Goal: Book appointment/travel/reservation

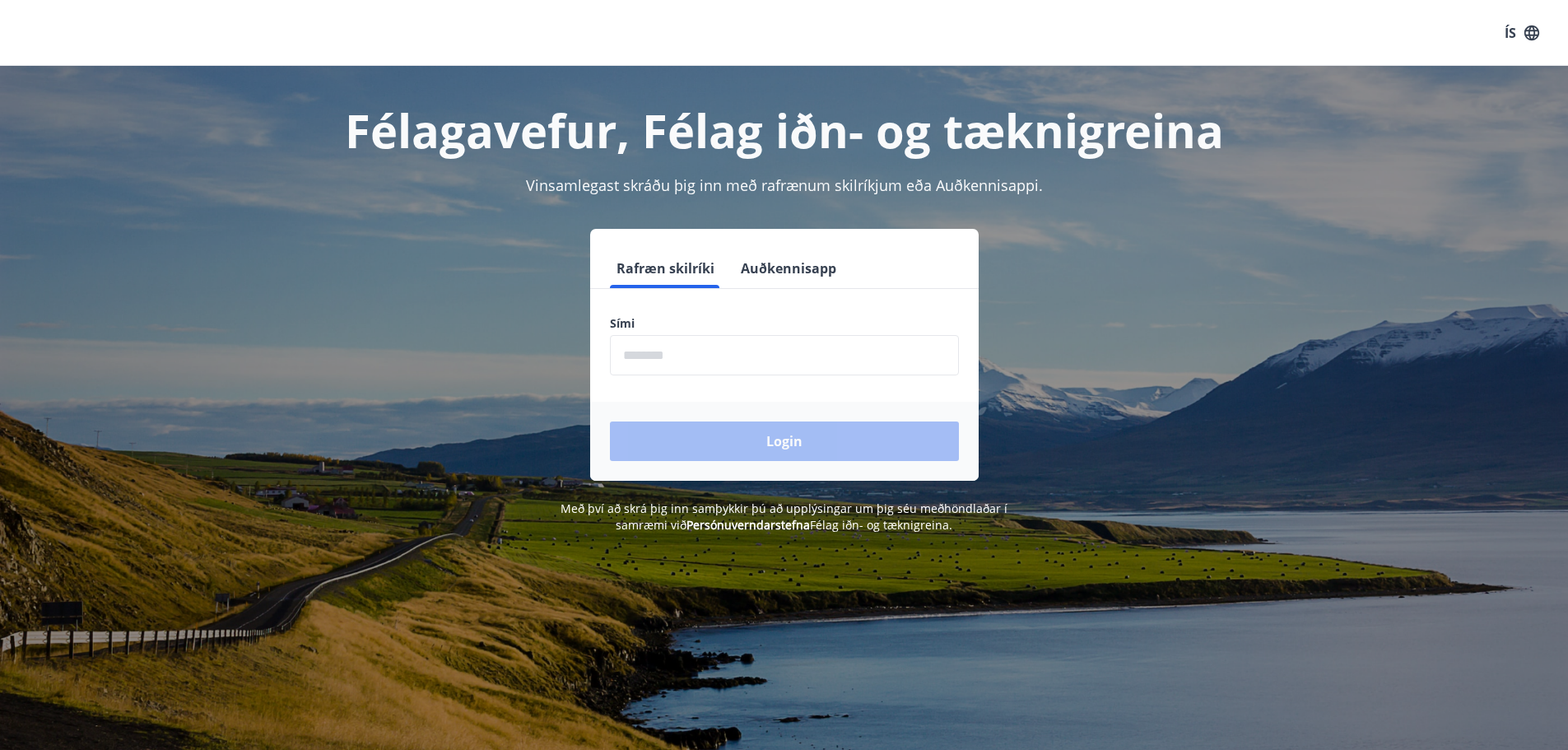
click at [649, 353] on input "phone" at bounding box center [784, 355] width 349 height 40
type input "********"
click at [775, 443] on button "Login" at bounding box center [784, 441] width 349 height 39
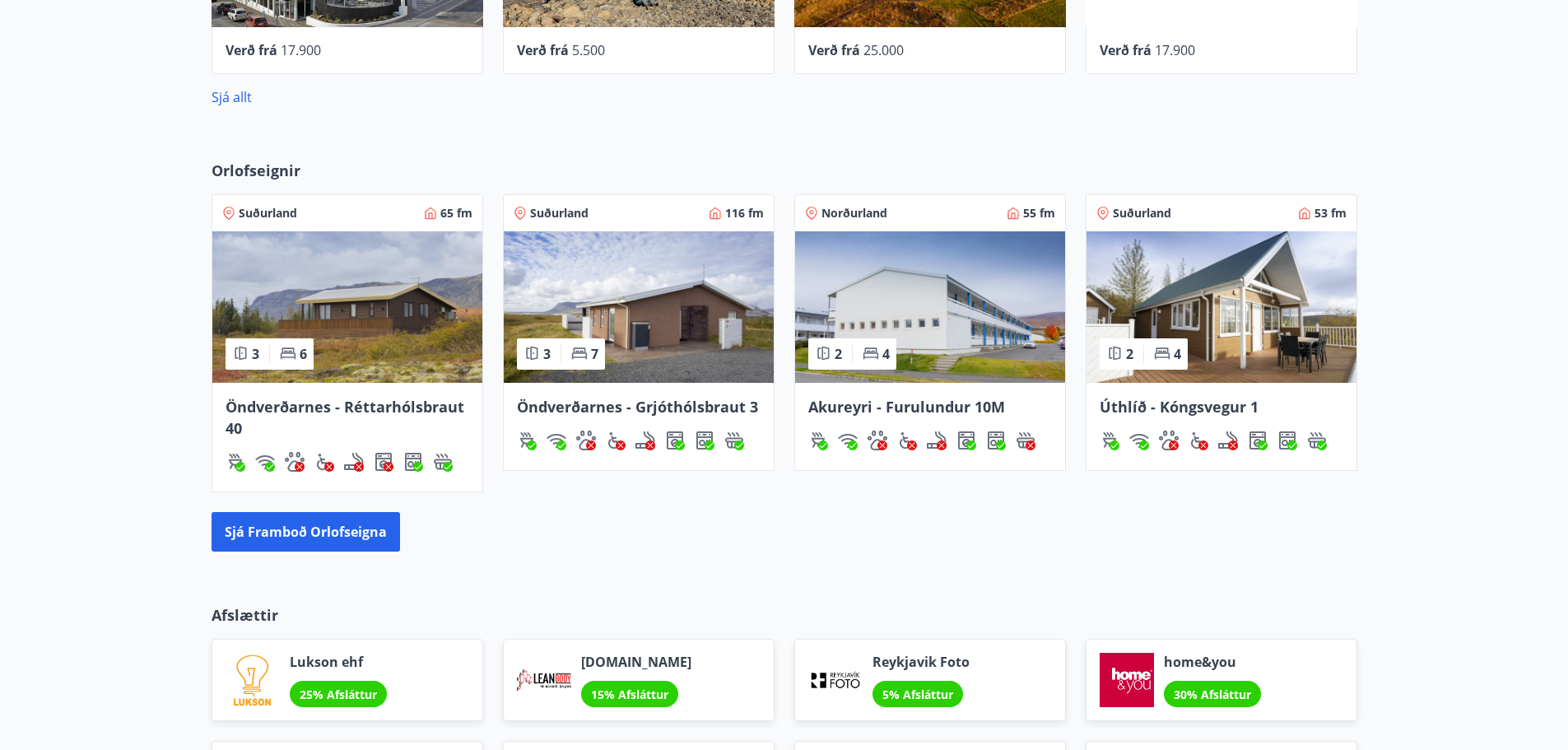
scroll to position [906, 0]
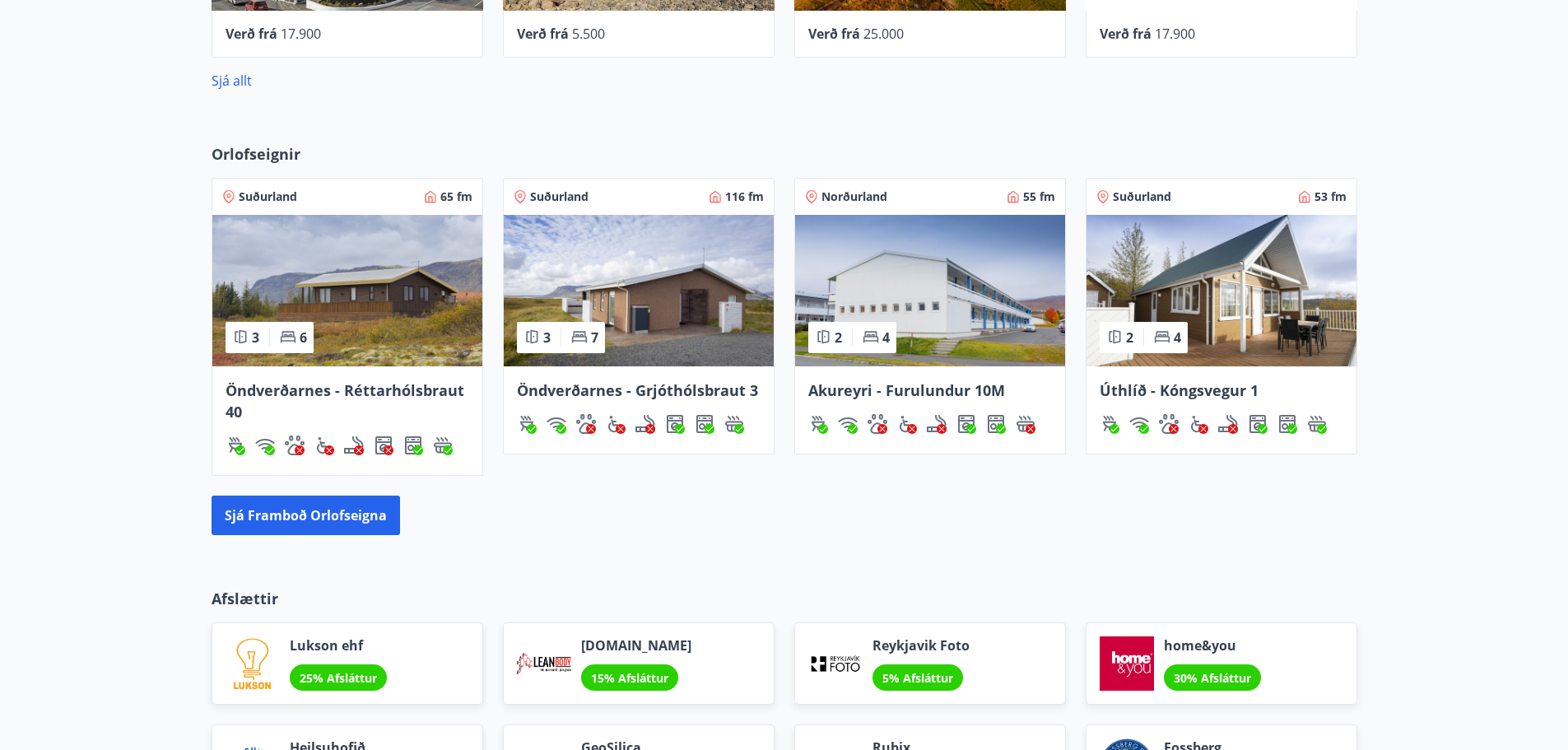
click at [872, 192] on span "Norðurland" at bounding box center [854, 196] width 66 height 16
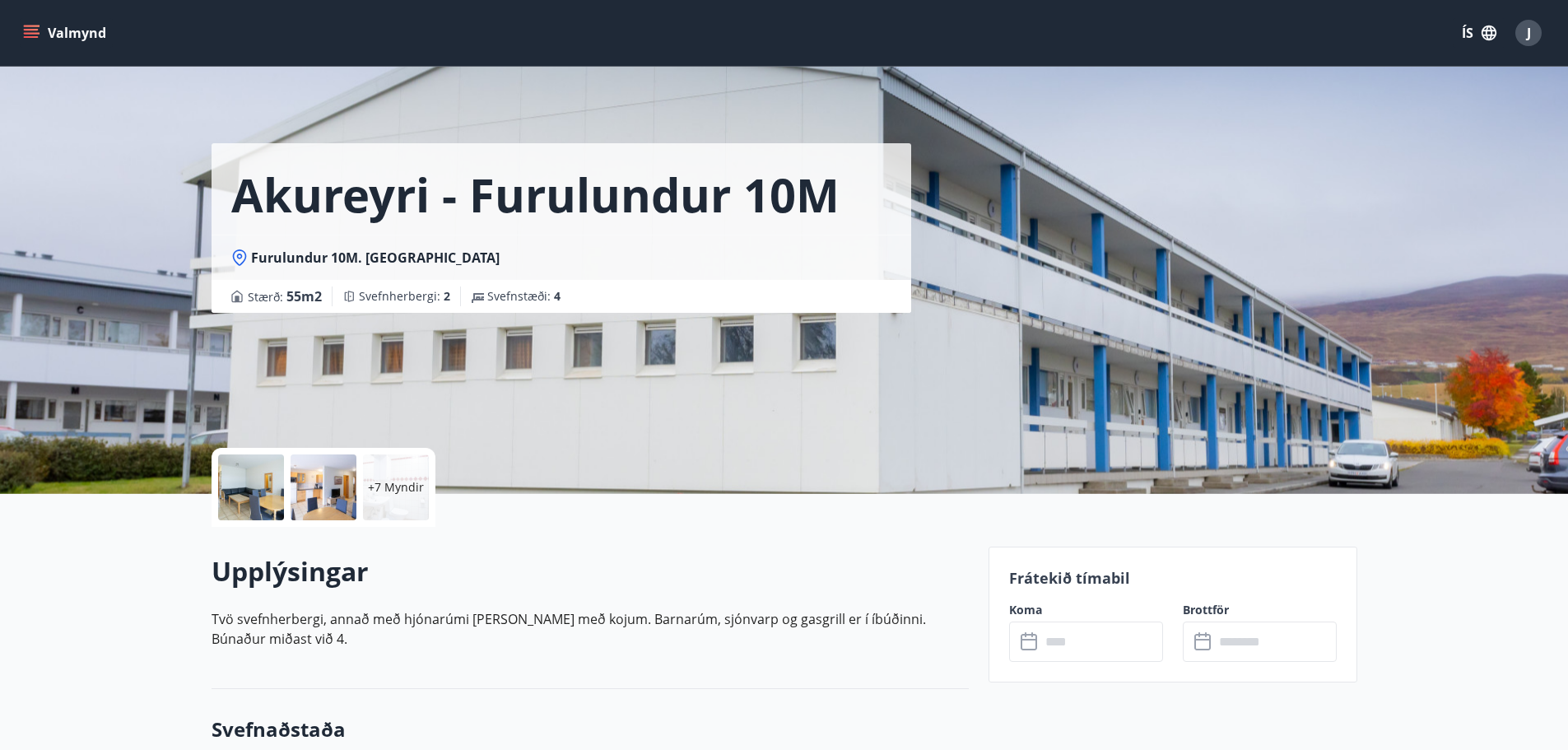
click at [1027, 607] on label "Koma" at bounding box center [1086, 610] width 154 height 16
click at [1195, 611] on label "Brottför" at bounding box center [1260, 610] width 154 height 16
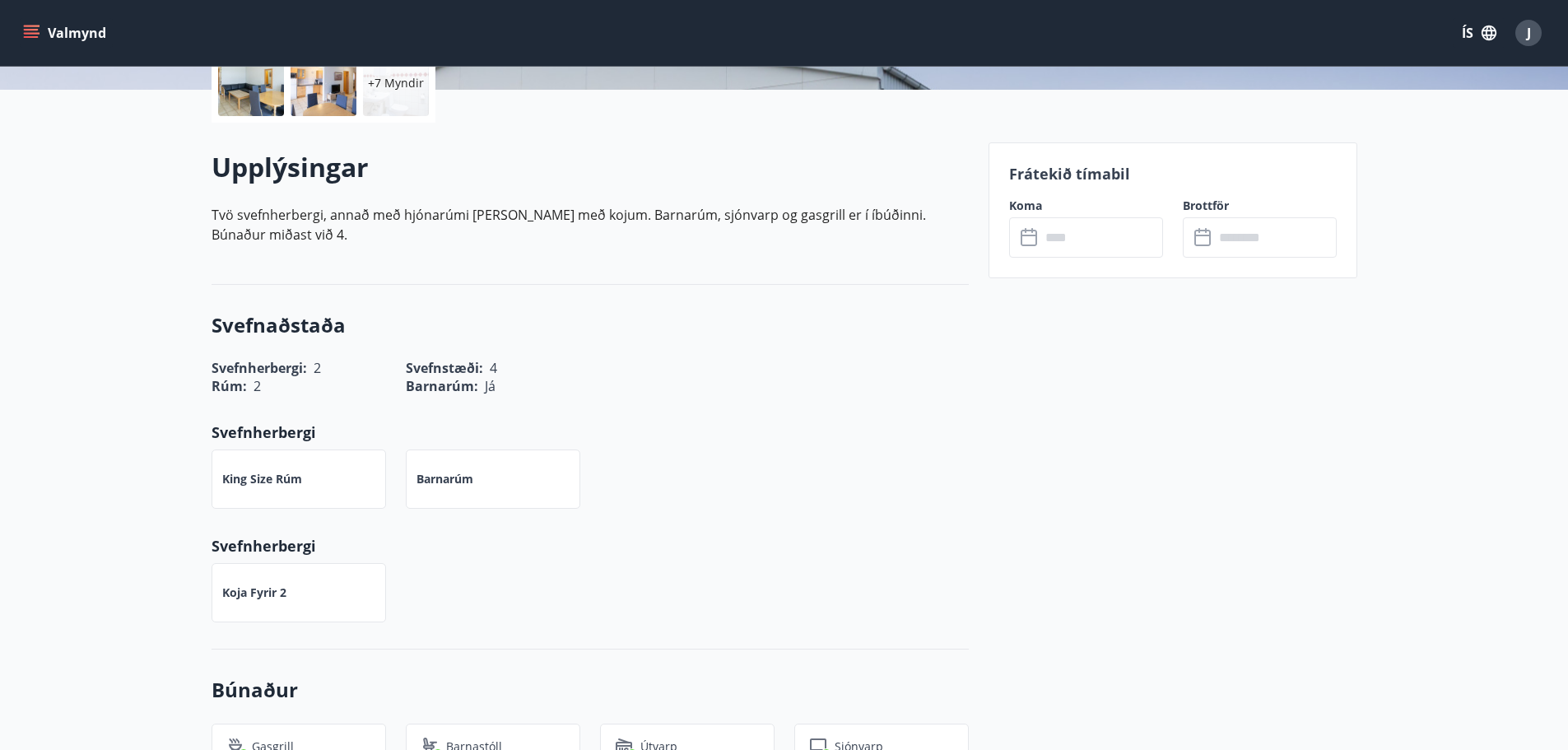
scroll to position [329, 0]
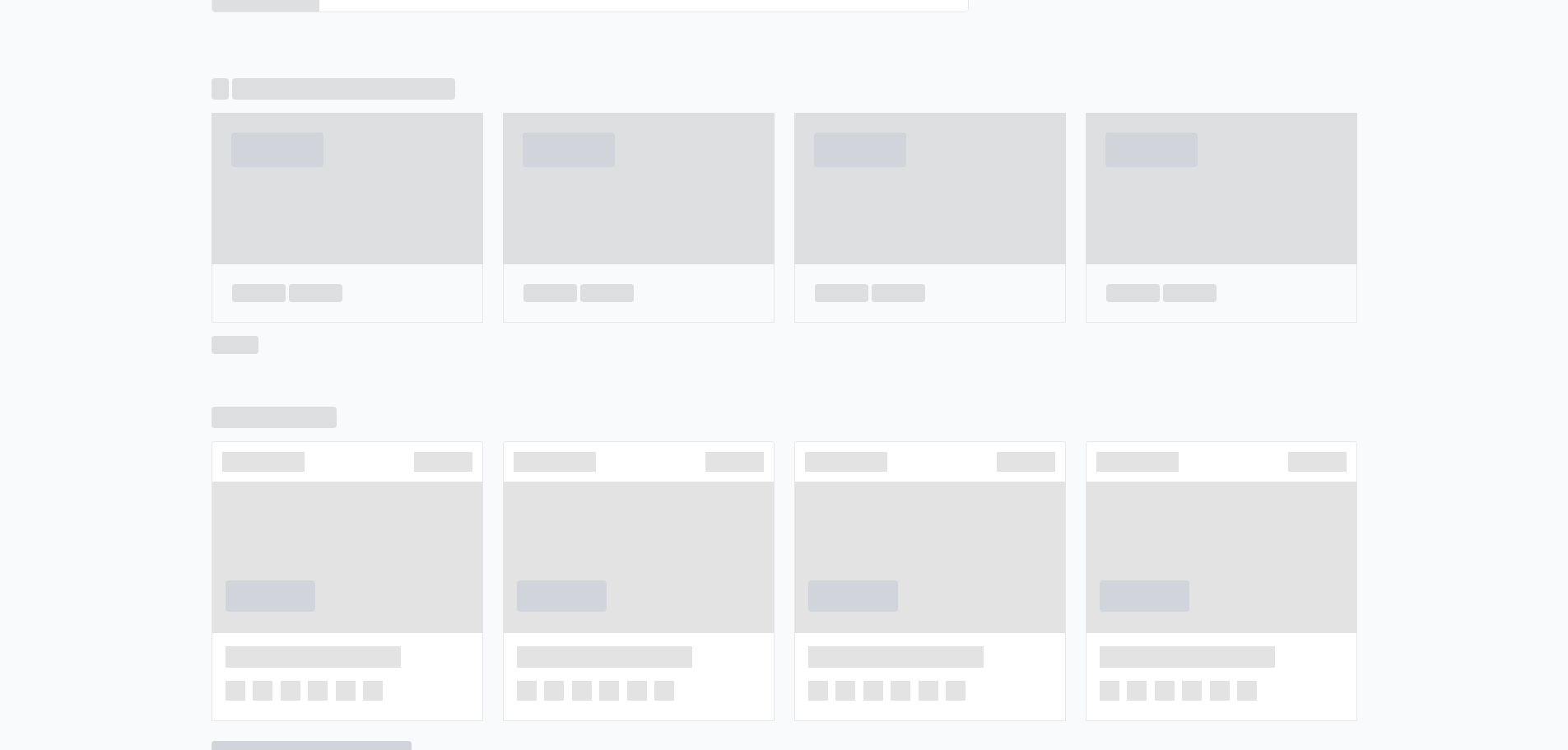
scroll to position [955, 0]
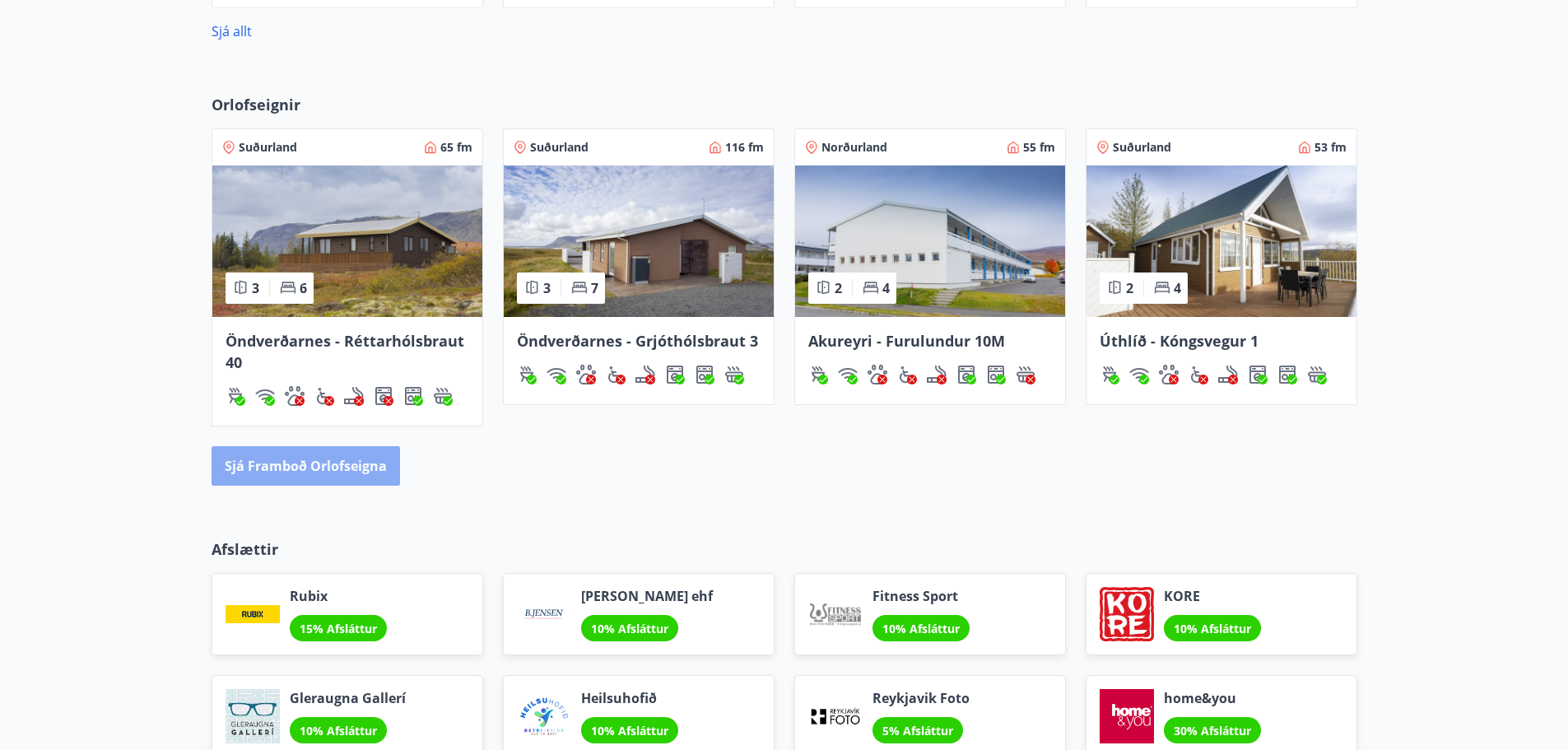
click at [327, 465] on button "Sjá framboð orlofseigna" at bounding box center [305, 466] width 188 height 39
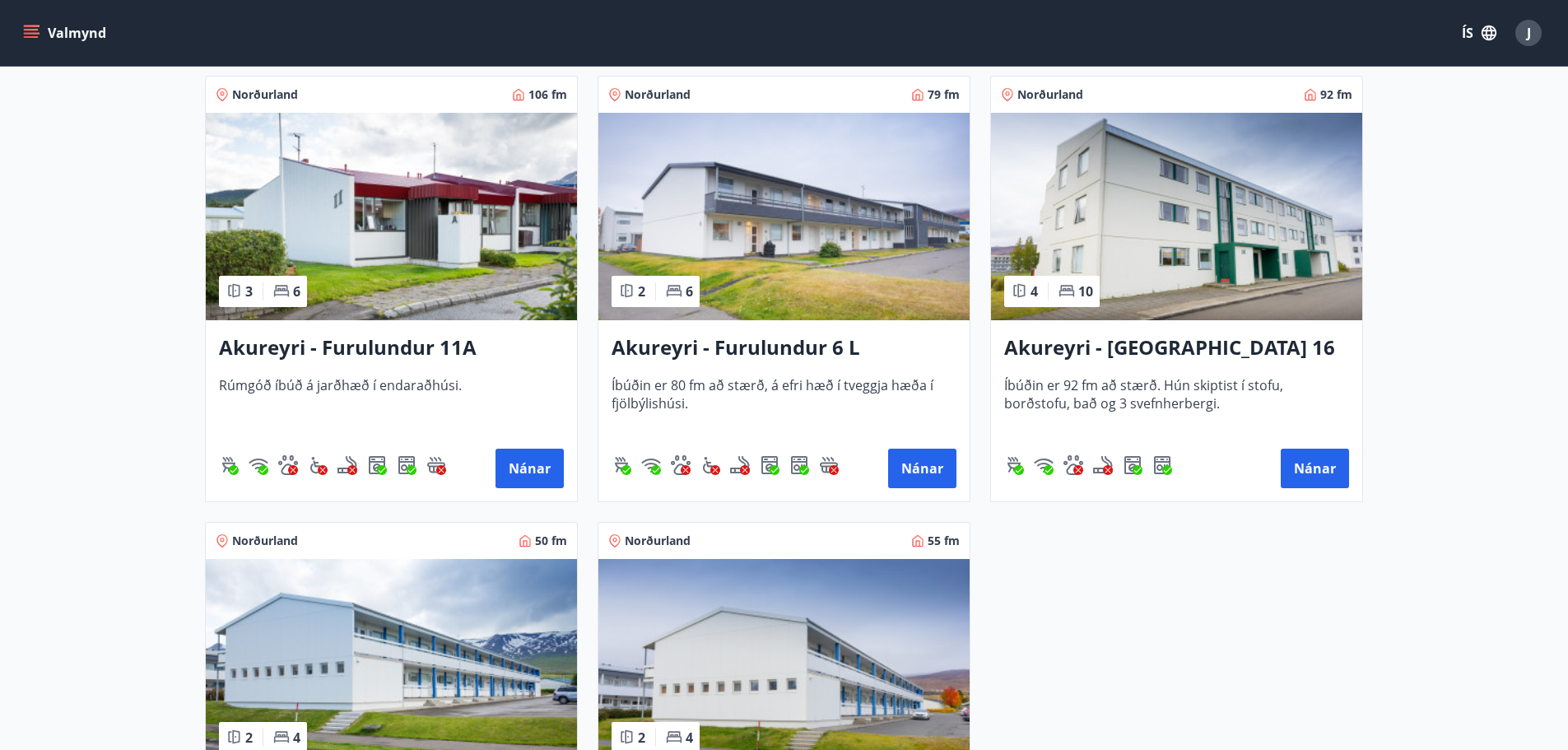
scroll to position [4775, 0]
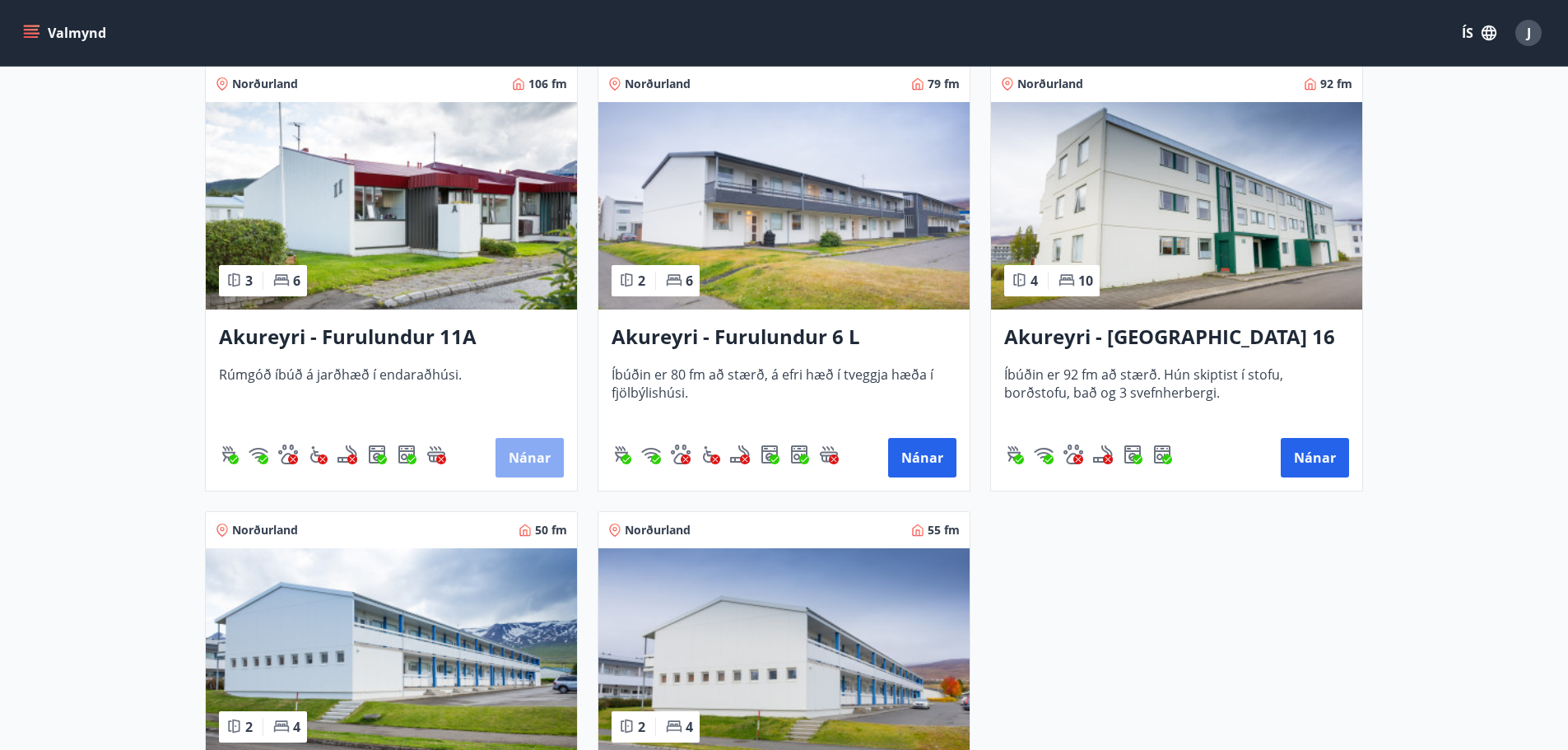
click at [528, 452] on button "Nánar" at bounding box center [530, 458] width 68 height 39
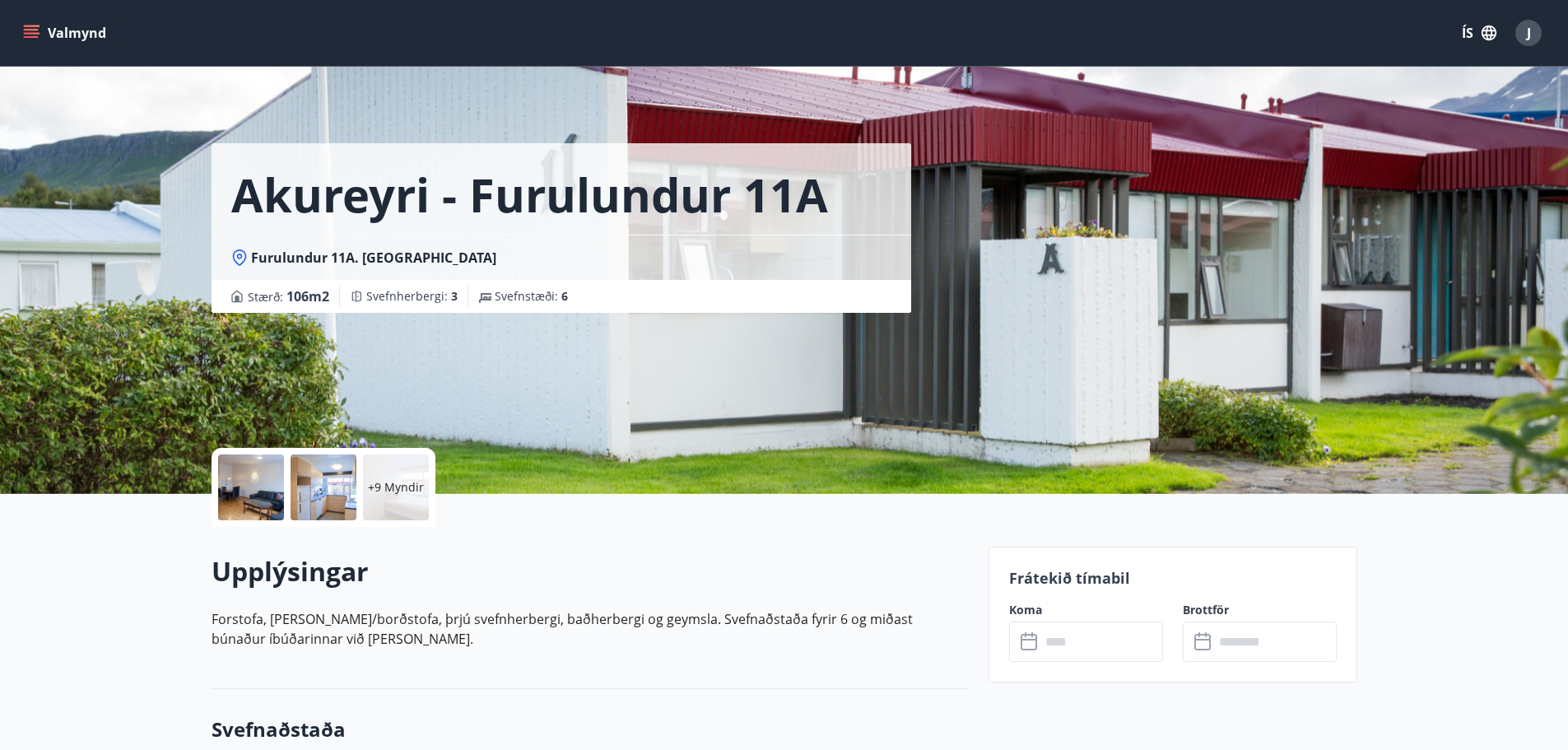
click at [390, 484] on p "+9 Myndir" at bounding box center [395, 487] width 56 height 16
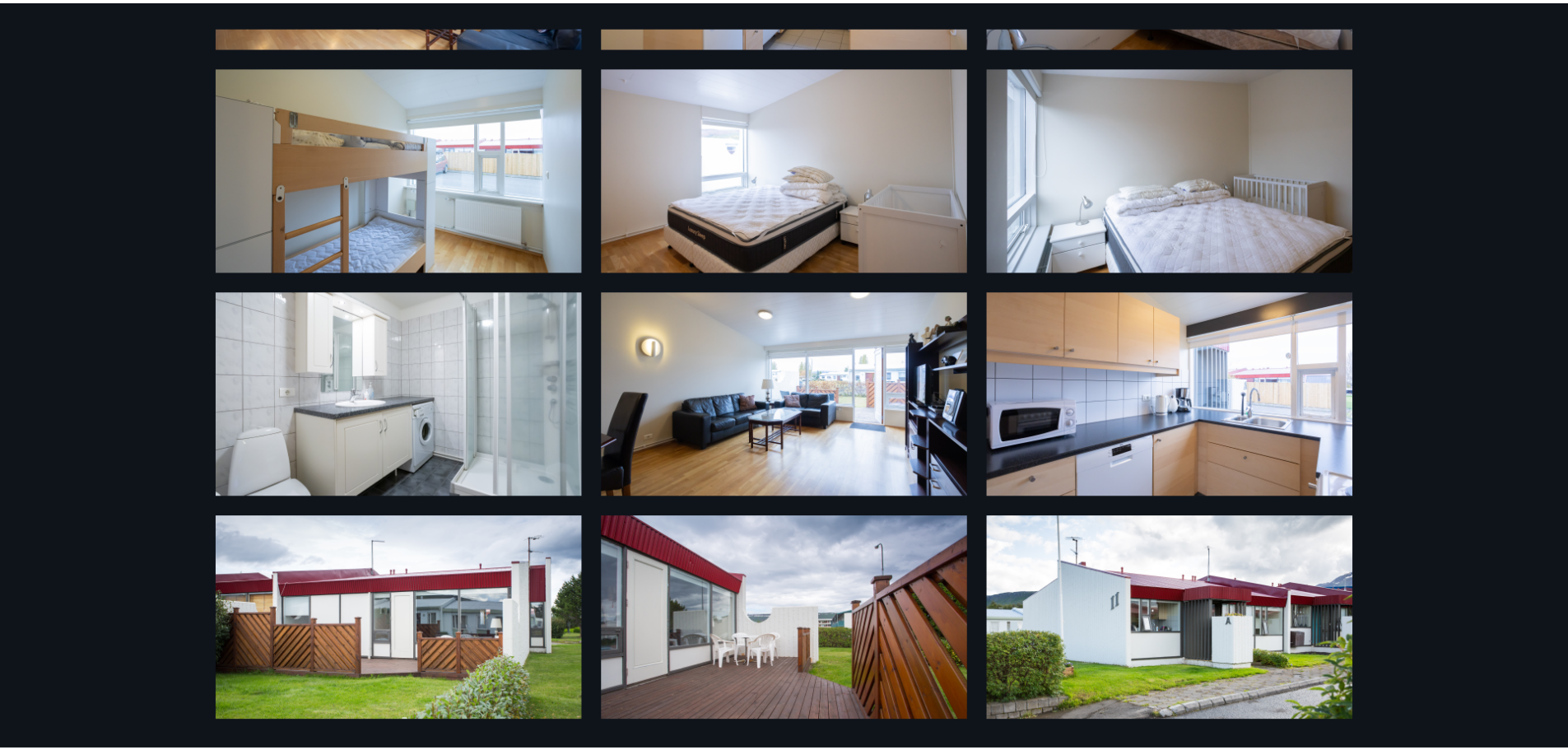
scroll to position [477, 0]
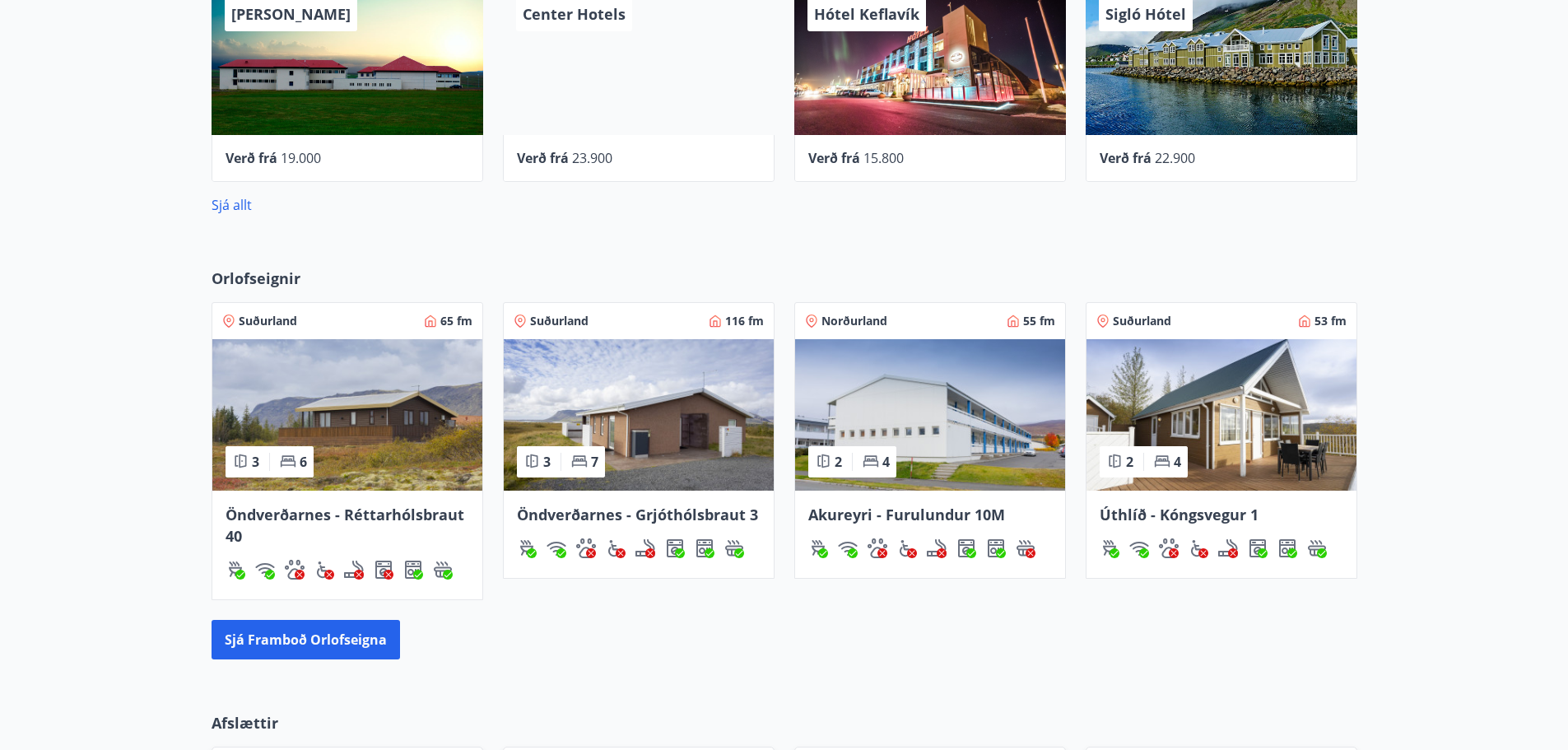
scroll to position [758, 0]
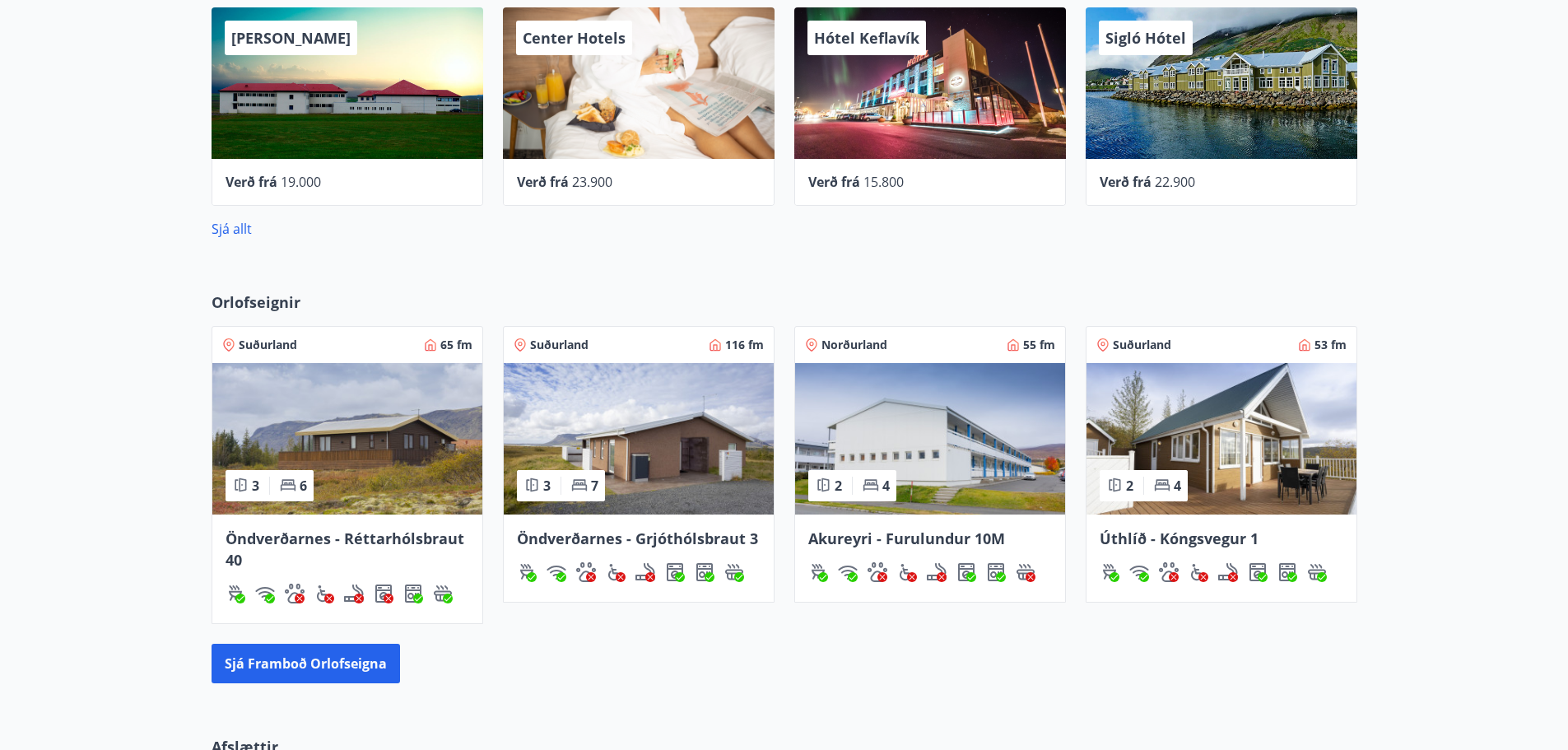
click at [848, 344] on span "Norðurland" at bounding box center [854, 345] width 66 height 16
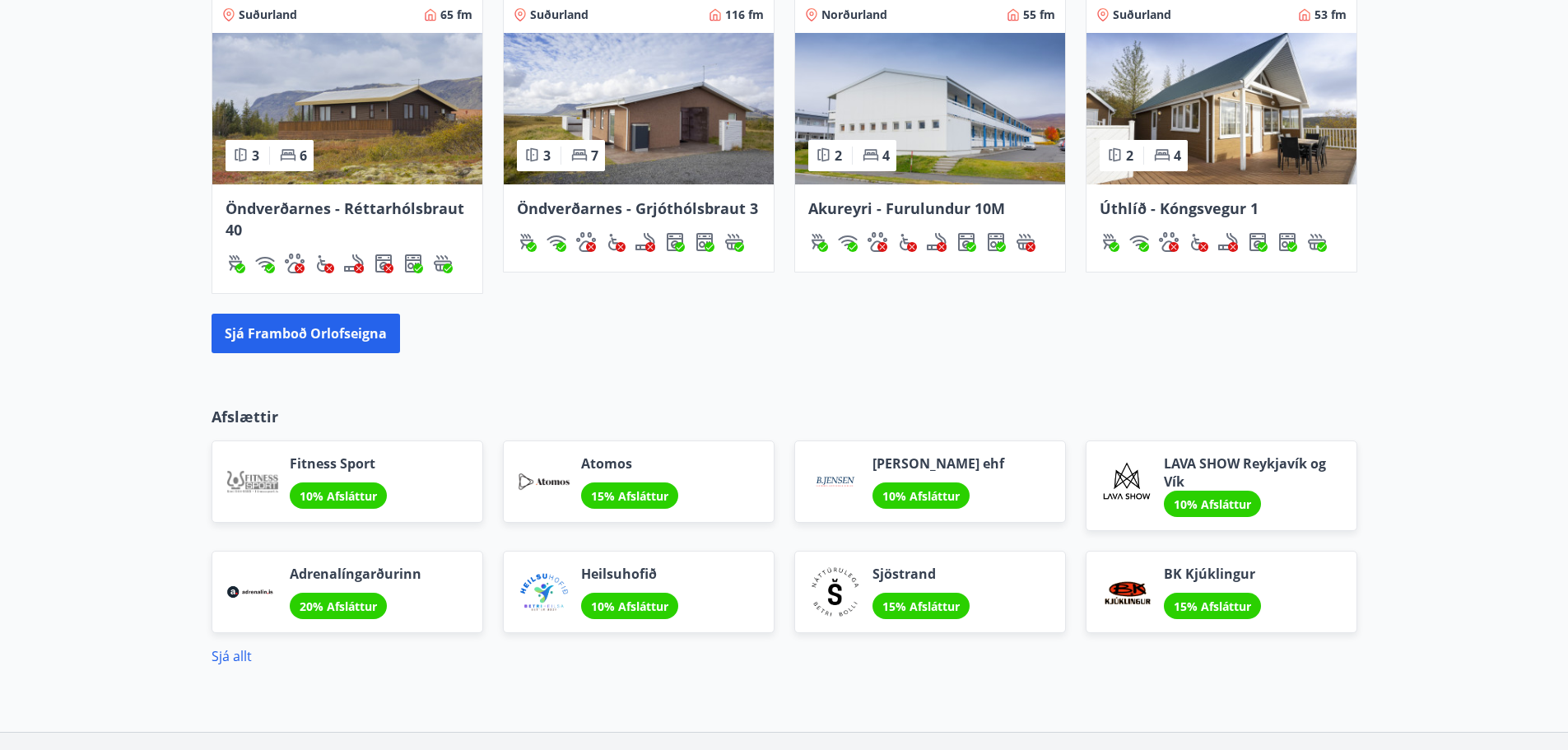
scroll to position [1043, 0]
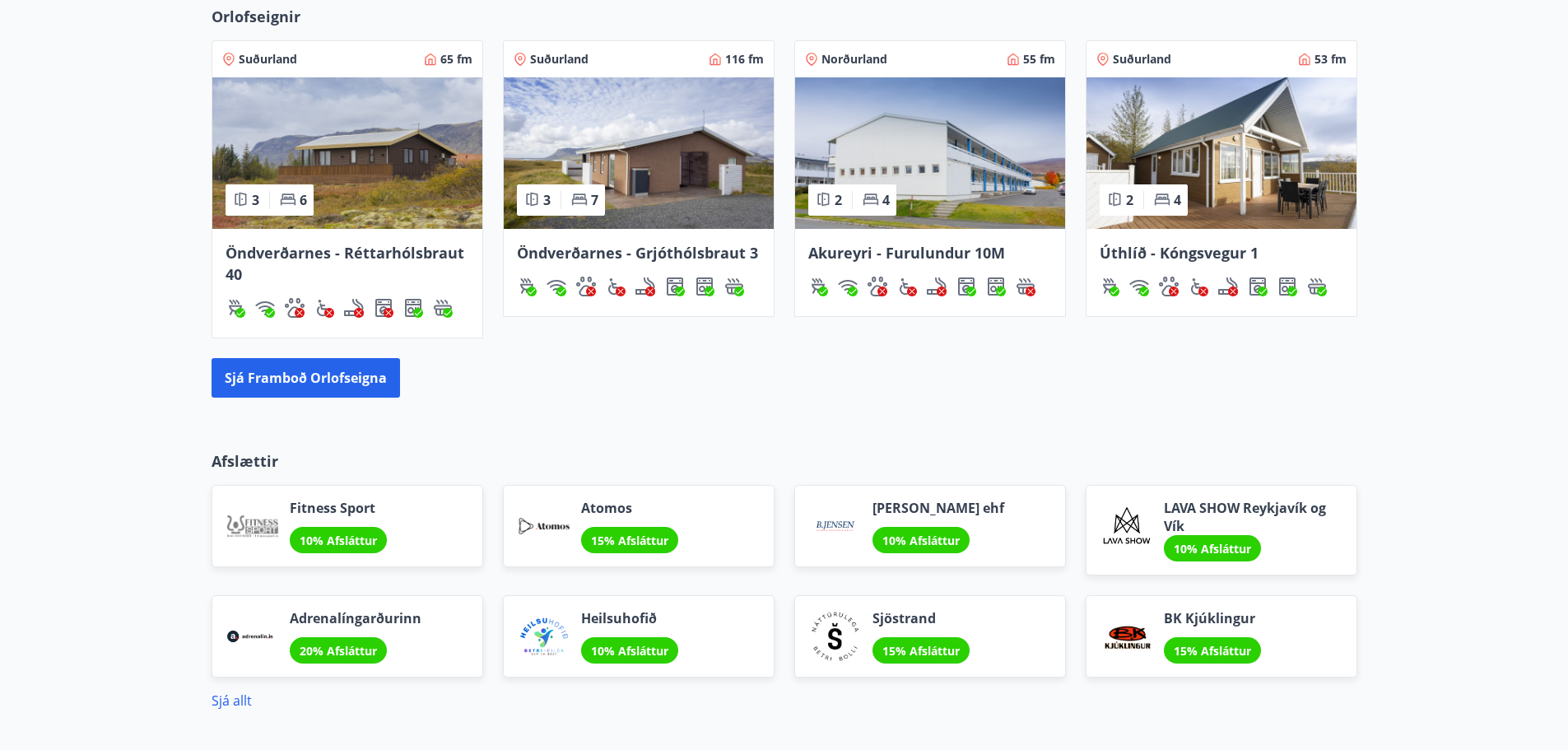
click at [943, 153] on img at bounding box center [930, 153] width 270 height 151
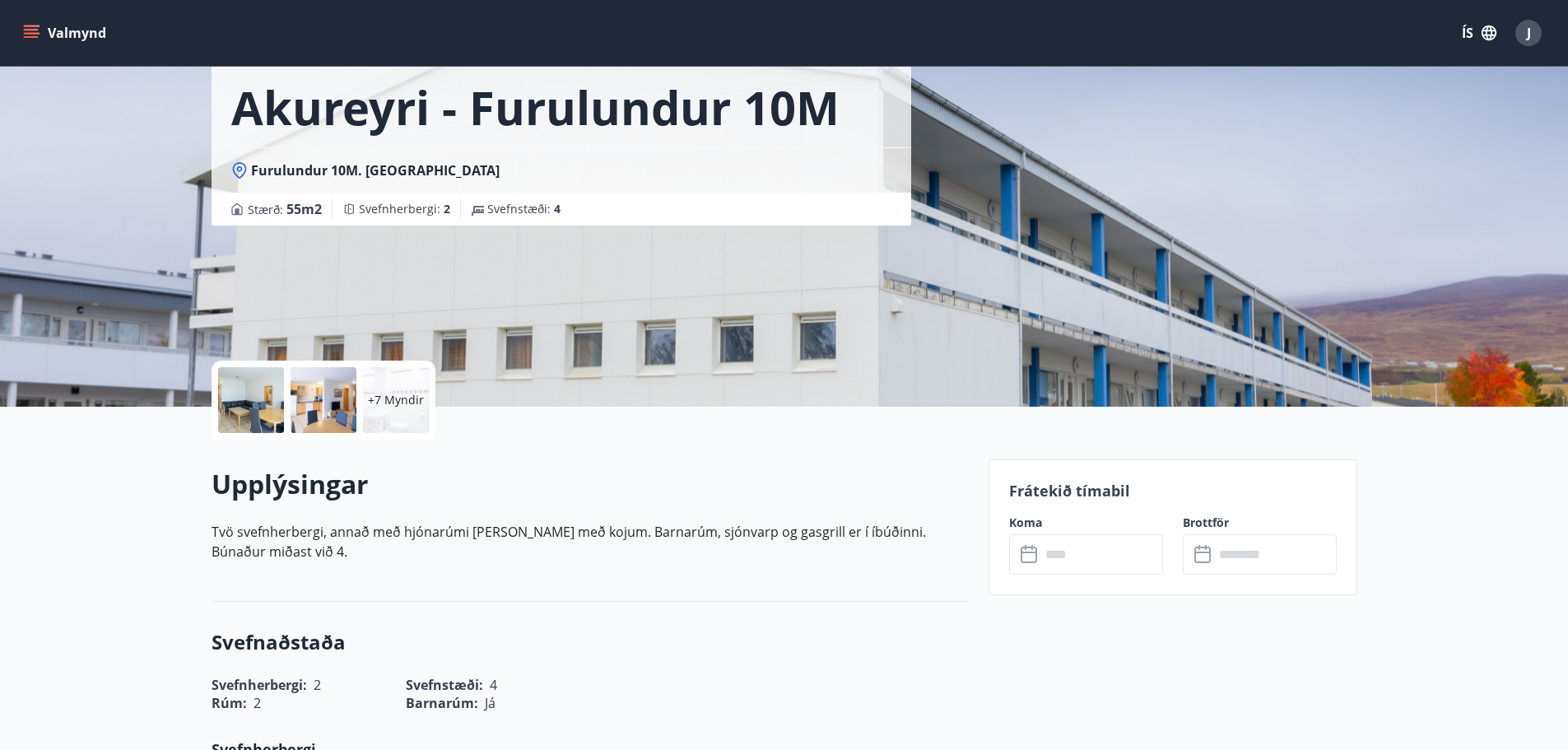
scroll to position [82, 0]
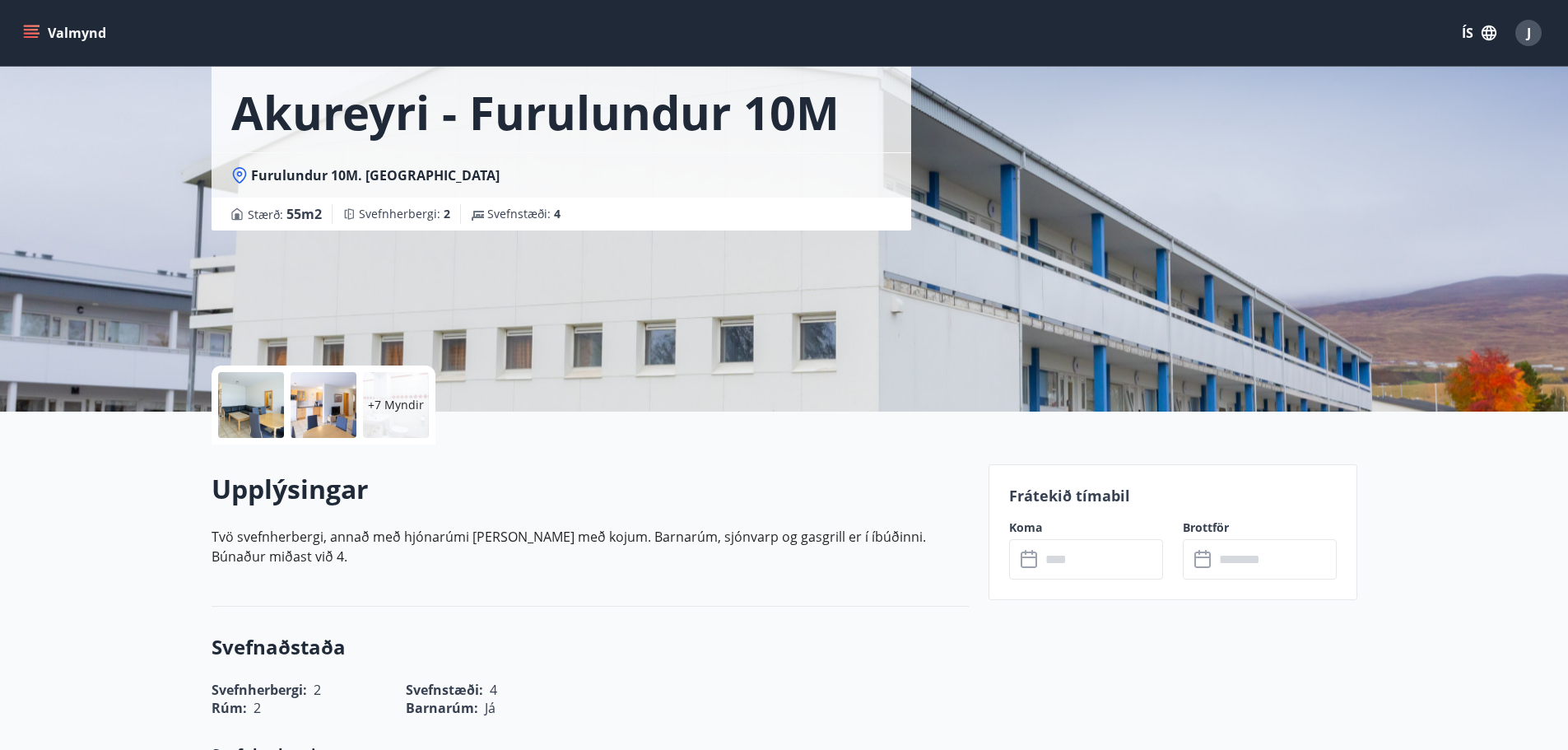
click at [1028, 563] on icon at bounding box center [1030, 559] width 20 height 20
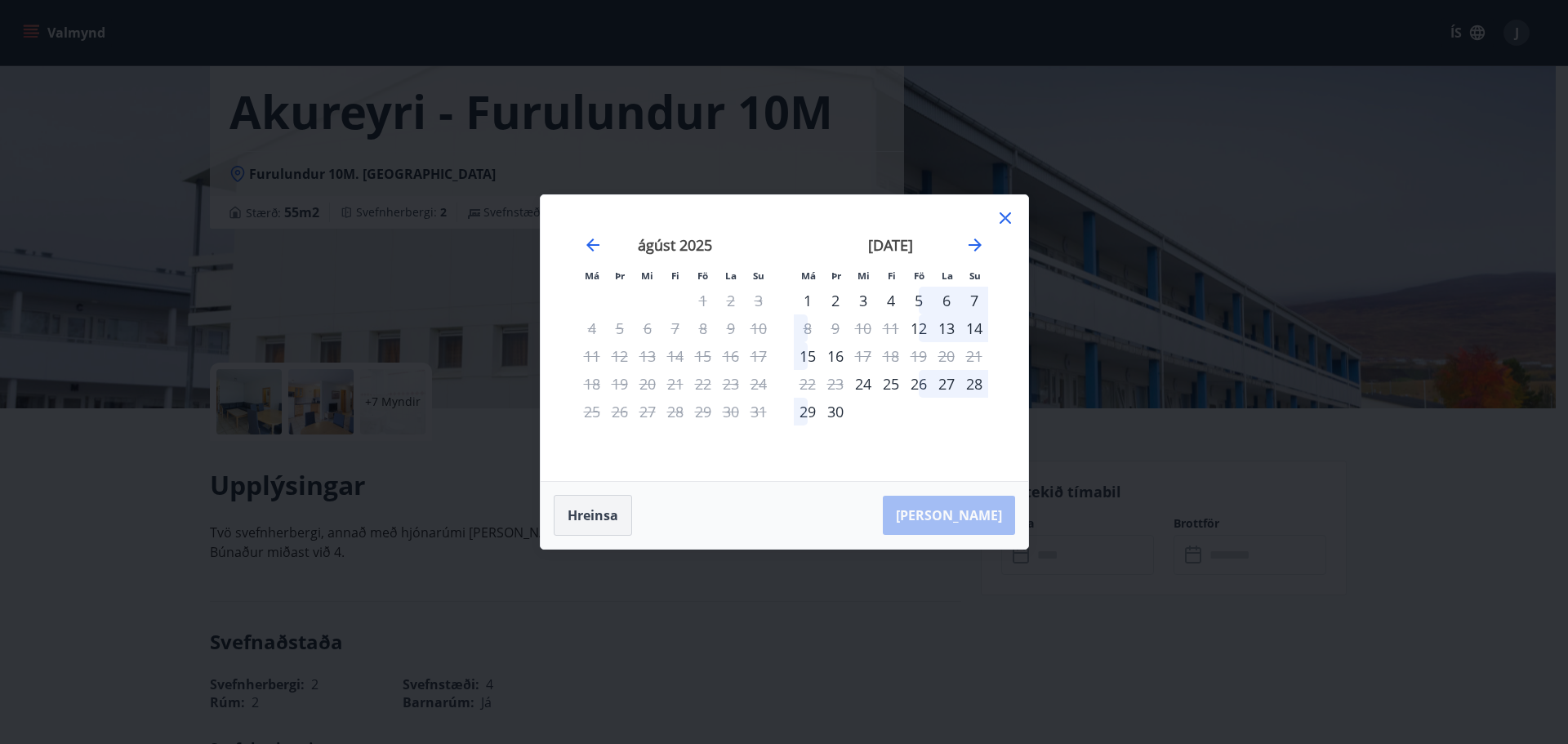
click at [578, 507] on button "Hreinsa" at bounding box center [593, 515] width 78 height 41
click at [967, 517] on div "[PERSON_NAME]" at bounding box center [784, 515] width 488 height 67
click at [1006, 213] on icon at bounding box center [1005, 218] width 20 height 20
